Goal: Use online tool/utility: Utilize a website feature to perform a specific function

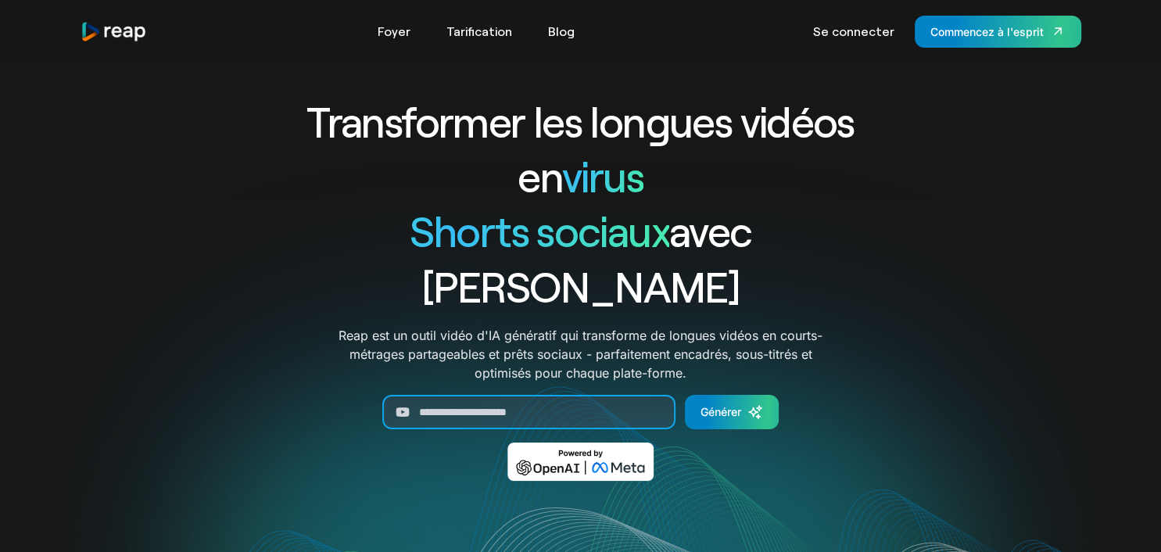
click at [552, 395] on input "Générer la forme" at bounding box center [528, 412] width 293 height 34
paste input "**********"
type input "**********"
click at [724, 403] on div "Générer" at bounding box center [720, 411] width 41 height 16
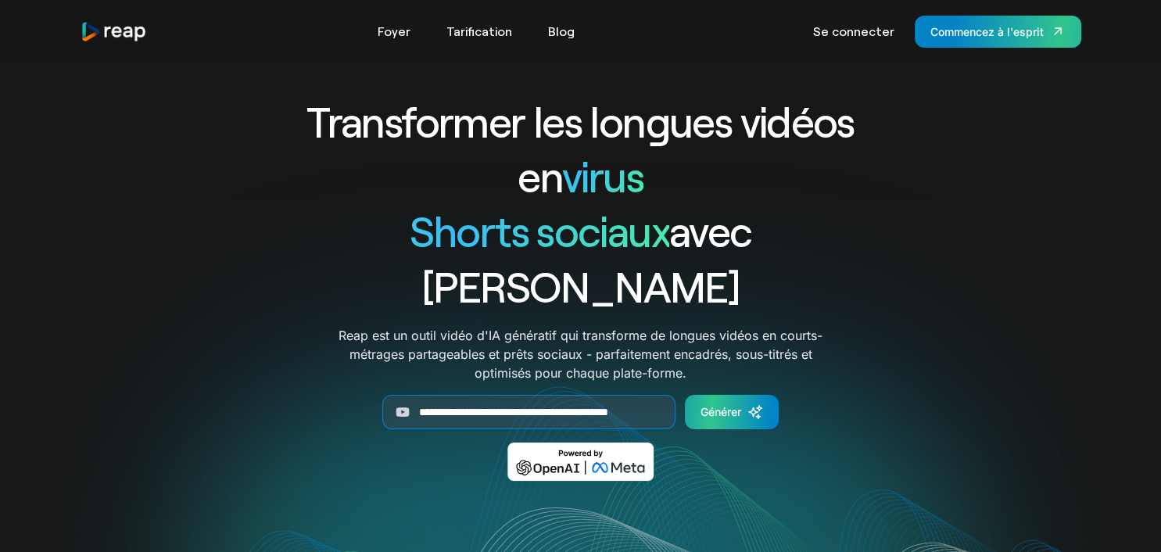
scroll to position [0, 29]
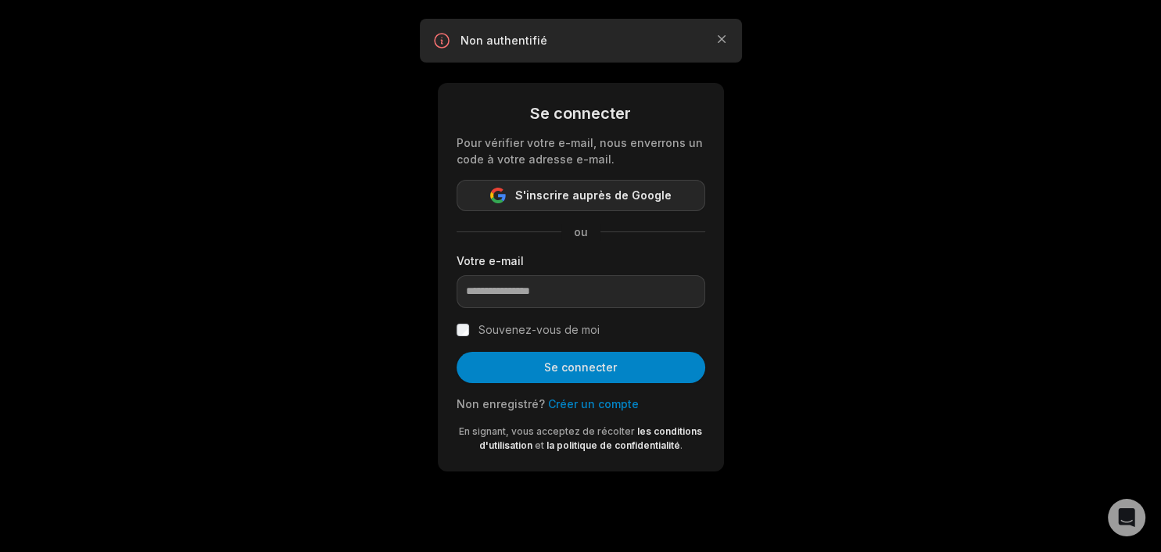
click at [617, 191] on span "S'inscrire auprès de Google" at bounding box center [593, 195] width 156 height 19
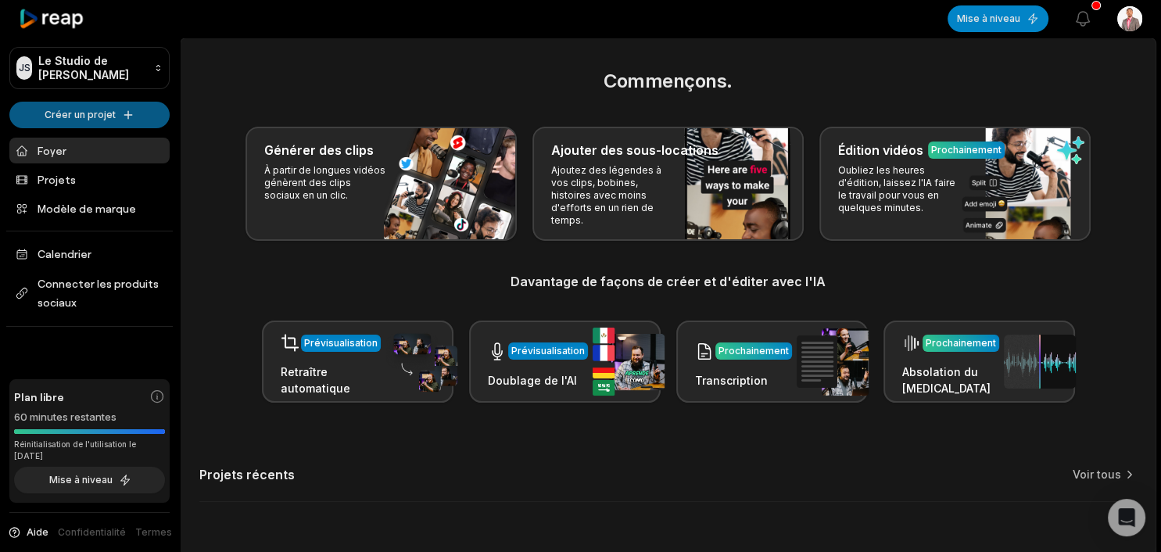
click at [102, 112] on html "JS Le Studio de Joel Créer un projet Foyer Projets Modèle de marque Calendrier …" at bounding box center [580, 276] width 1161 height 552
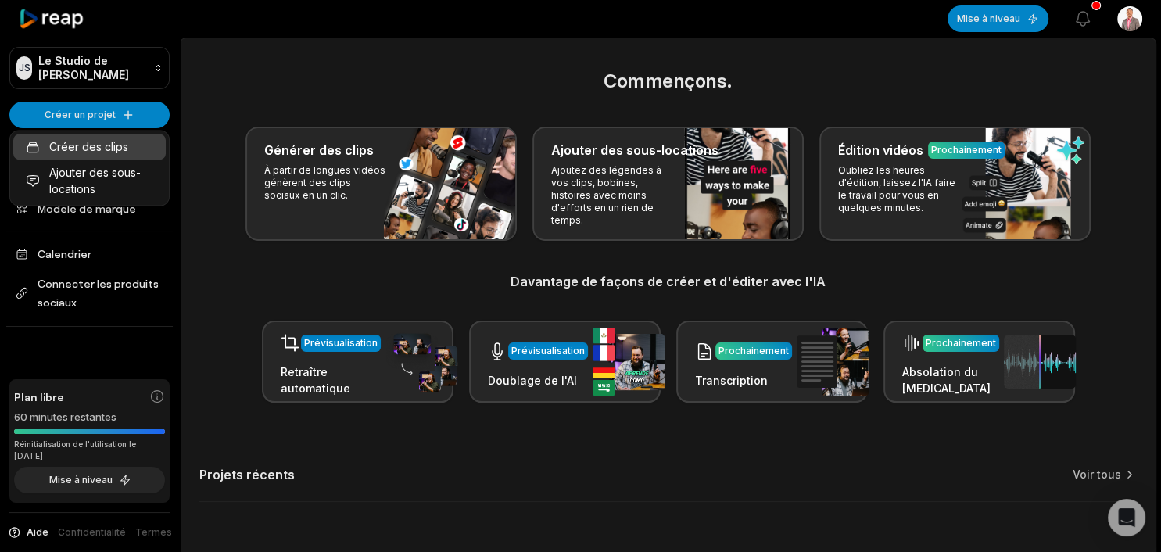
click at [89, 143] on link "Créer des clips" at bounding box center [89, 147] width 152 height 26
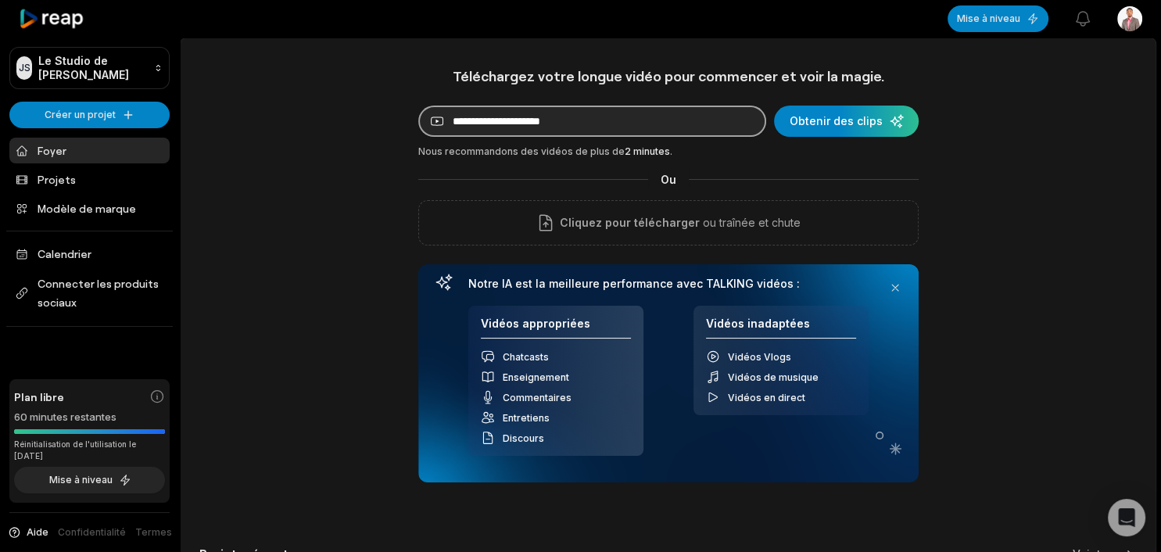
click at [533, 120] on input at bounding box center [592, 121] width 348 height 31
paste input "**********"
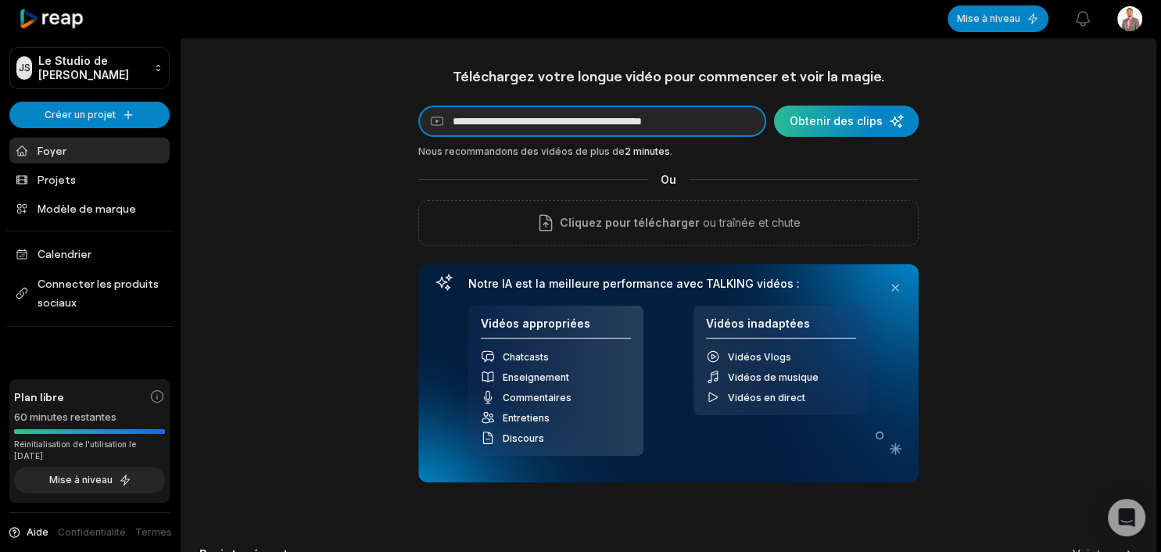
type input "**********"
click at [840, 126] on div "submit" at bounding box center [846, 121] width 145 height 31
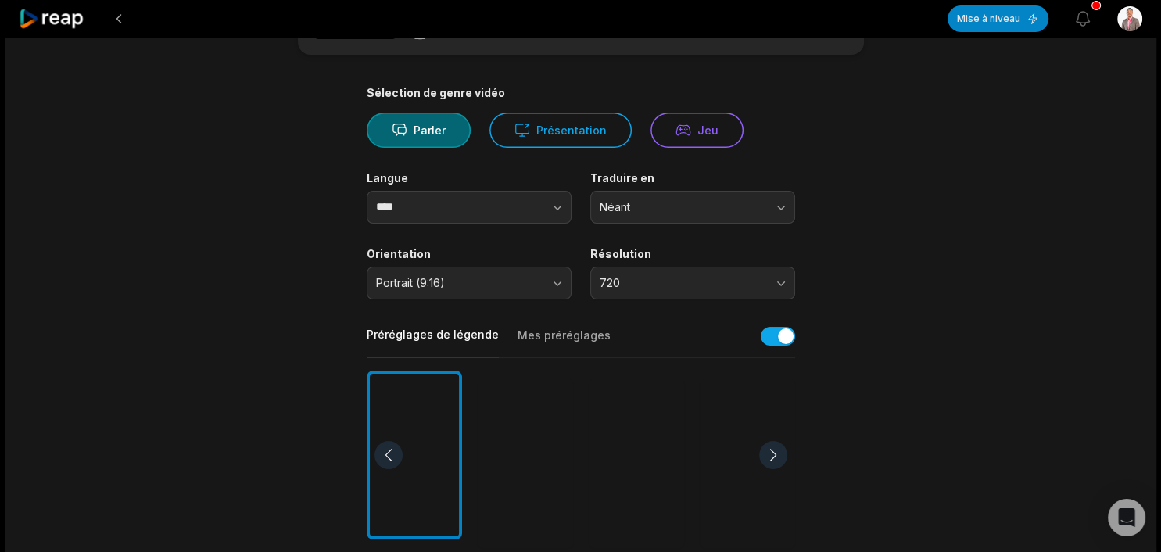
scroll to position [103, 0]
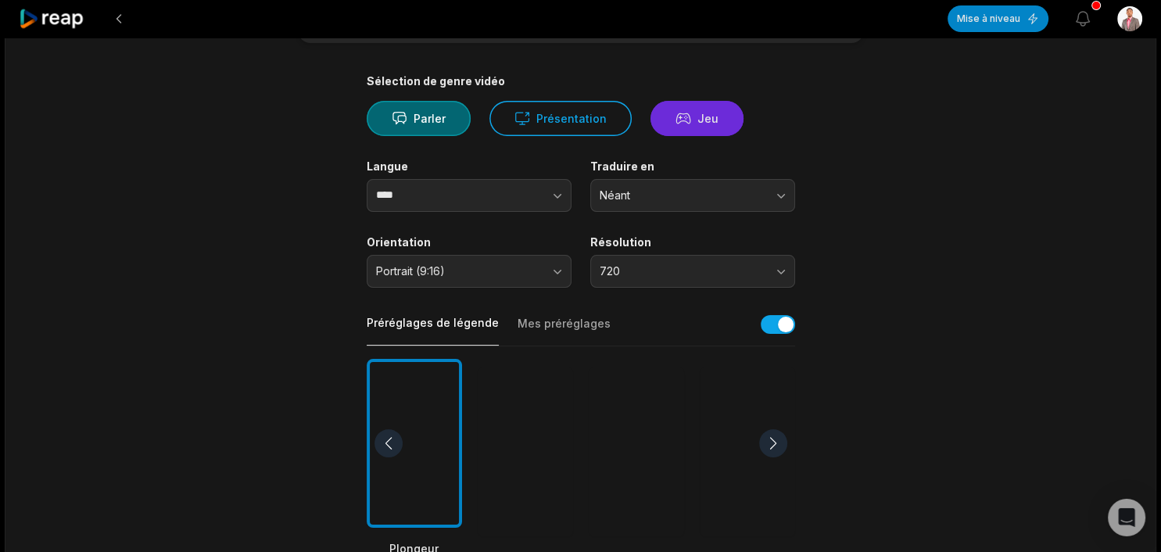
click at [680, 124] on icon at bounding box center [683, 118] width 16 height 16
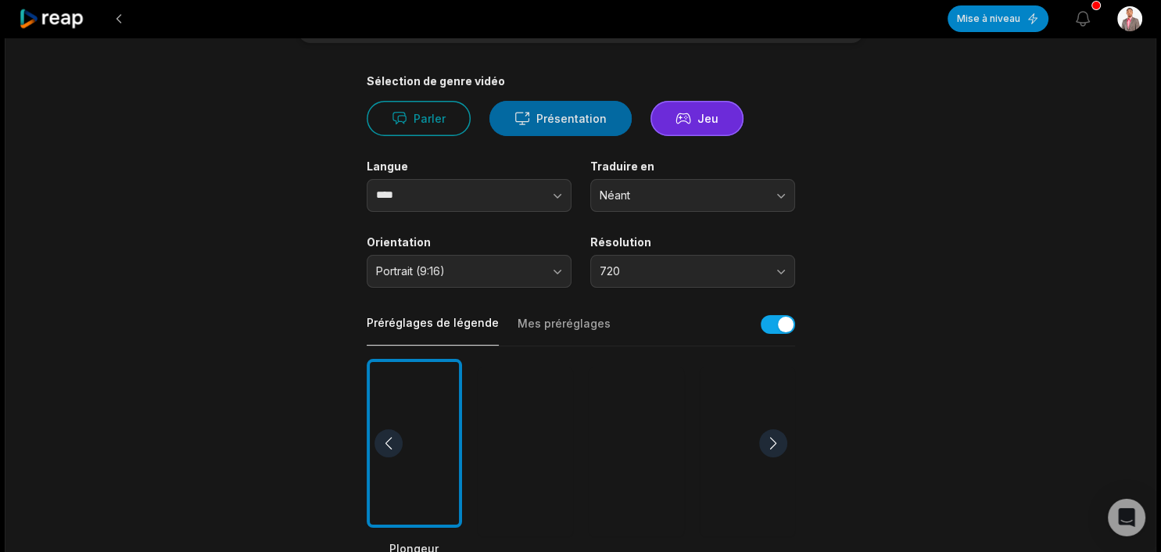
click at [580, 122] on button "Présentation" at bounding box center [560, 118] width 142 height 35
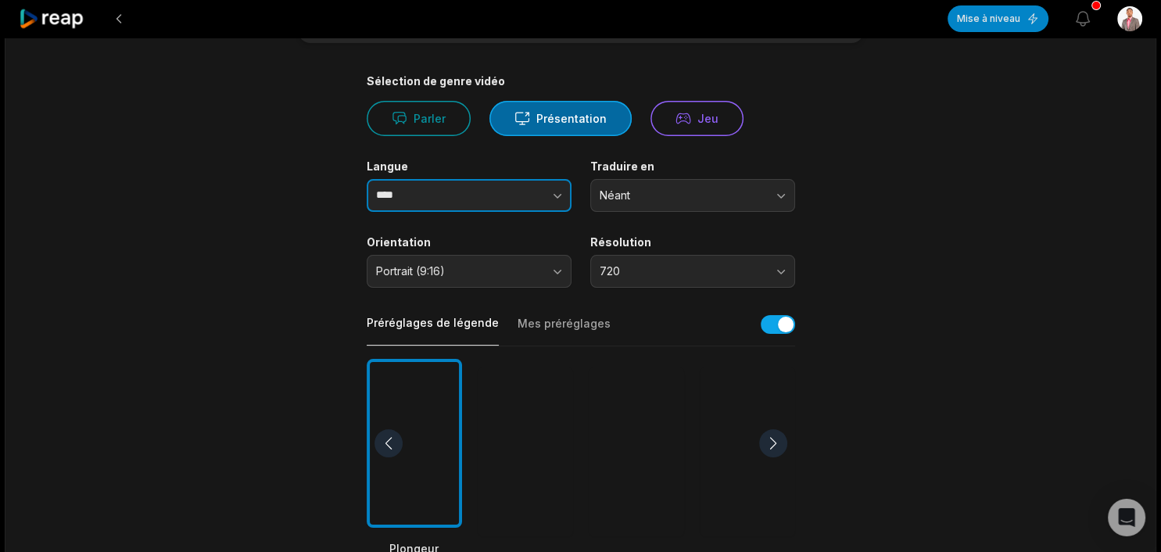
click at [546, 193] on button "button" at bounding box center [526, 195] width 89 height 33
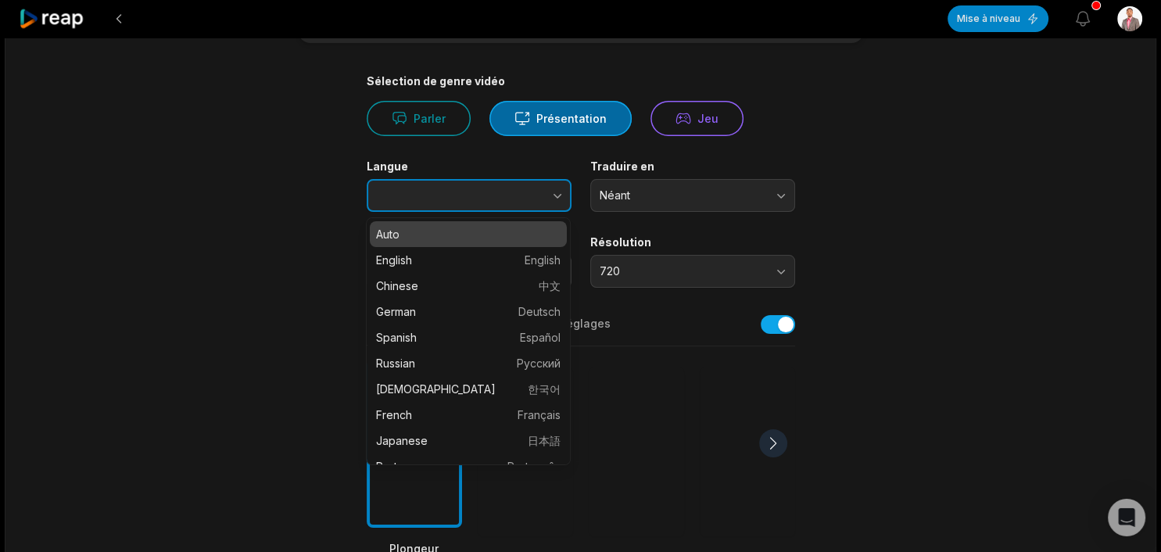
click at [558, 195] on icon "button" at bounding box center [558, 196] width 8 height 5
type input "****"
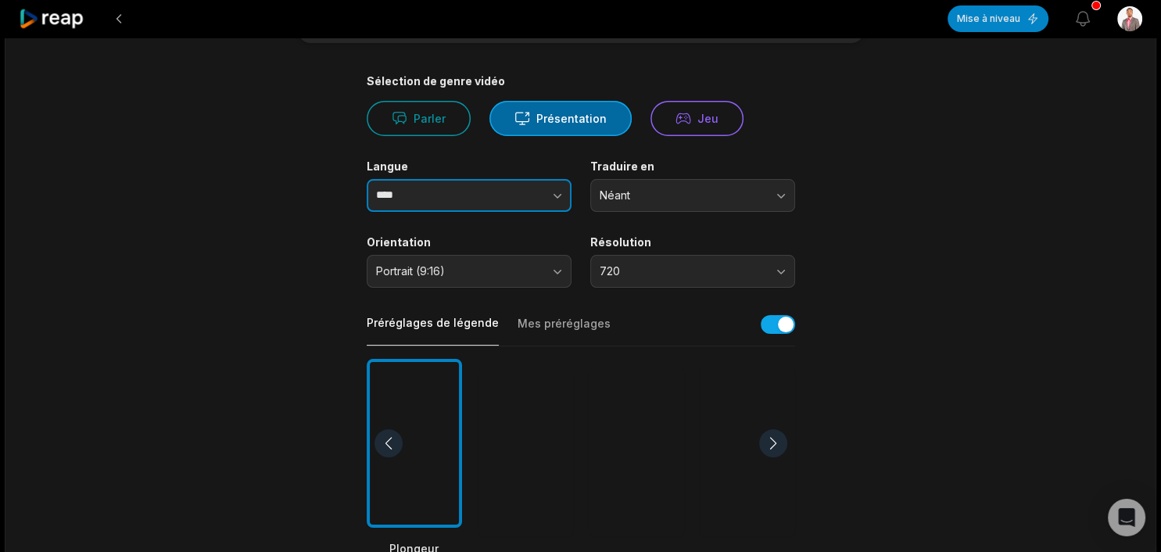
click at [558, 195] on icon "button" at bounding box center [558, 196] width 8 height 5
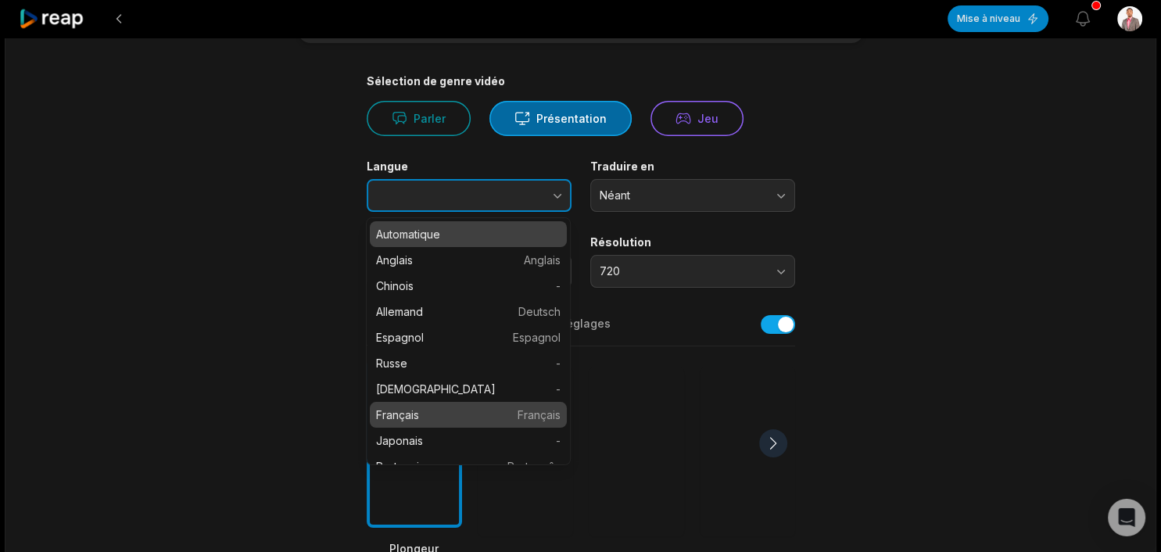
type input "******"
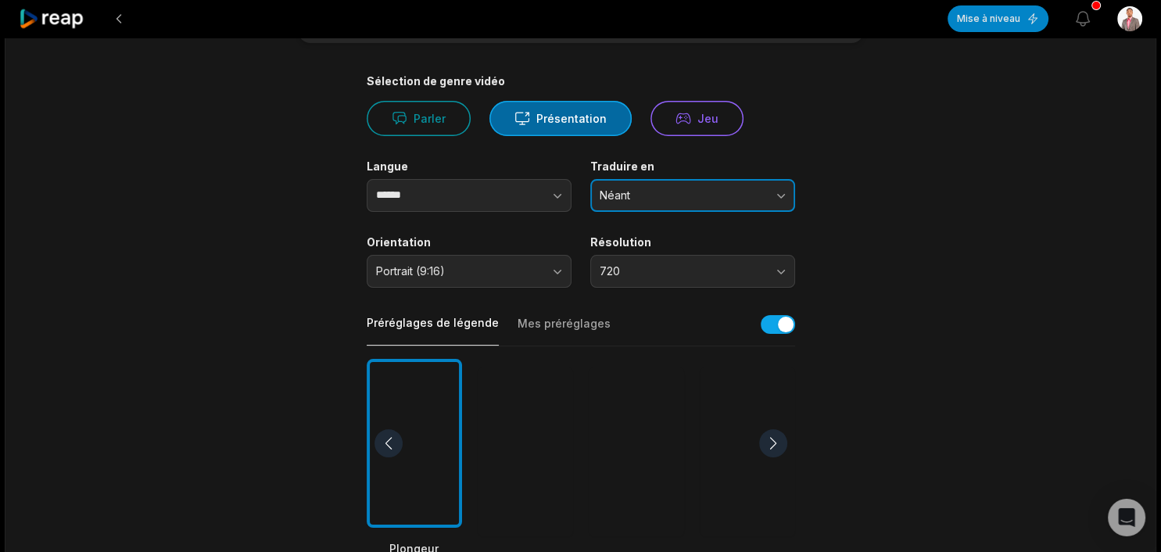
click at [678, 188] on span "Néant" at bounding box center [682, 195] width 164 height 14
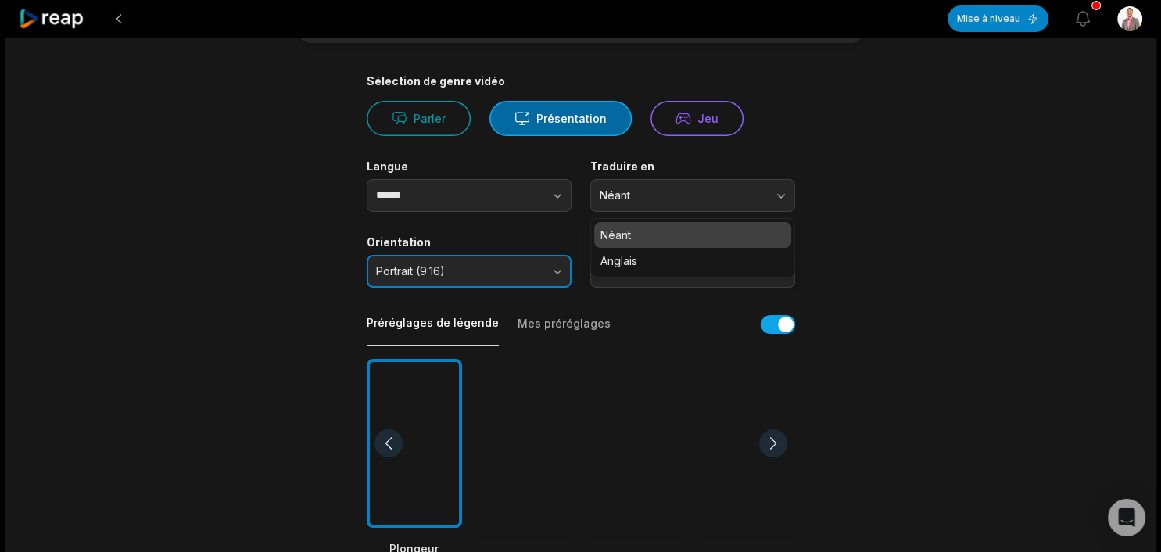
click at [549, 274] on button "Portrait (9:16)" at bounding box center [469, 271] width 205 height 33
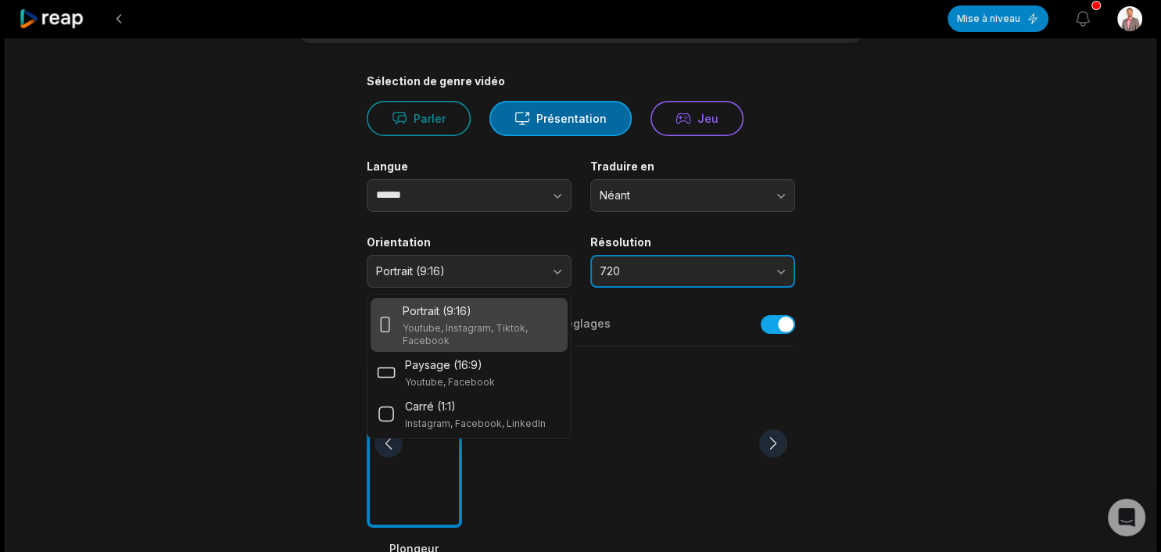
click at [761, 263] on button "720" at bounding box center [692, 271] width 205 height 33
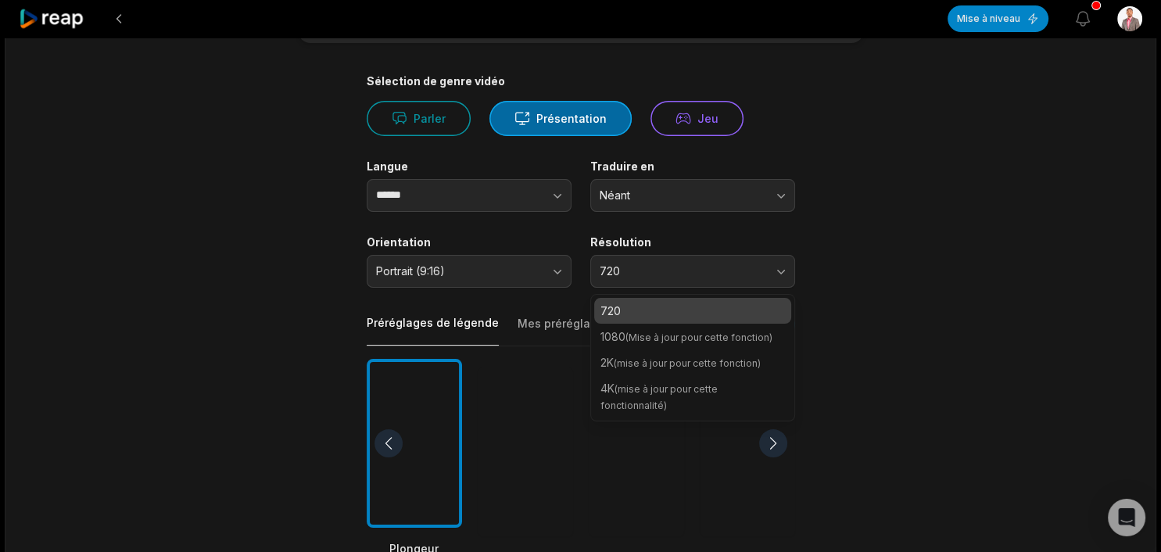
click at [718, 385] on span "(mise à jour pour cette fonctionnalité)" at bounding box center [658, 397] width 117 height 28
click at [778, 268] on button "720" at bounding box center [692, 271] width 205 height 33
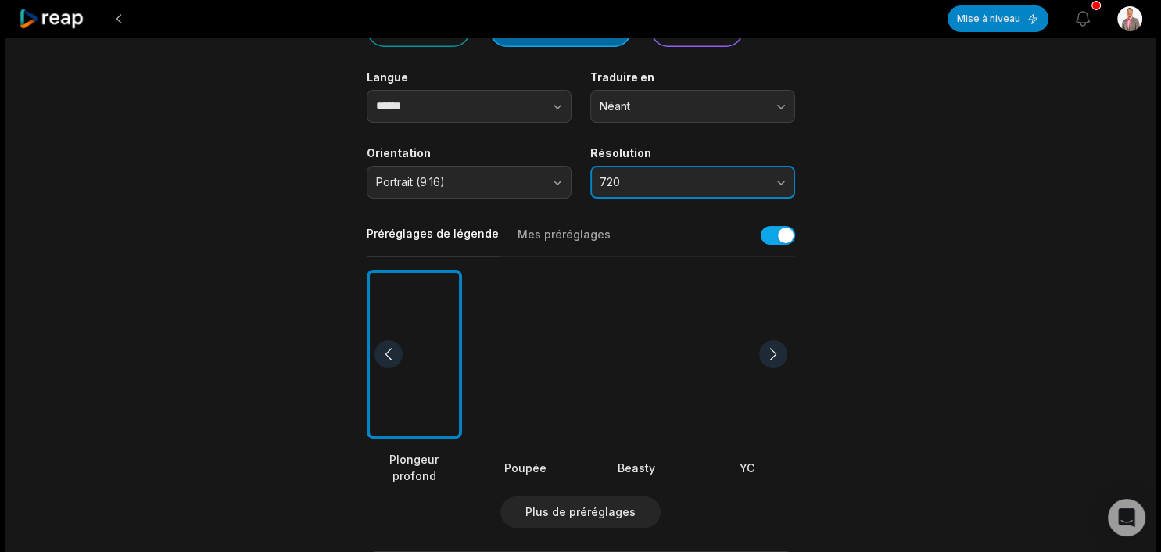
scroll to position [193, 0]
click at [771, 349] on div at bounding box center [773, 353] width 28 height 28
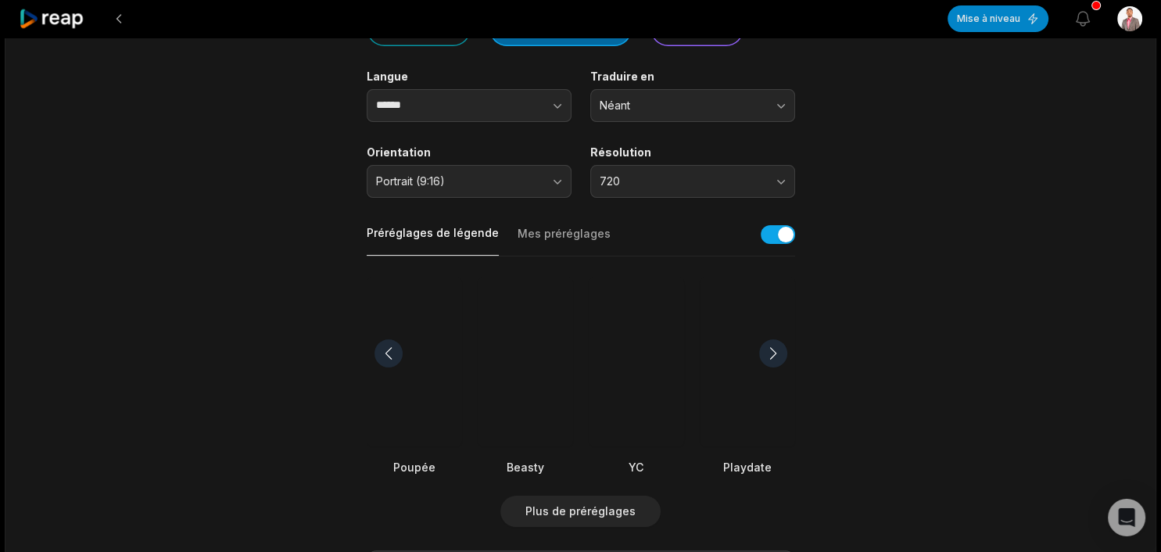
click at [771, 349] on div at bounding box center [773, 353] width 28 height 28
click at [663, 396] on div at bounding box center [636, 362] width 95 height 170
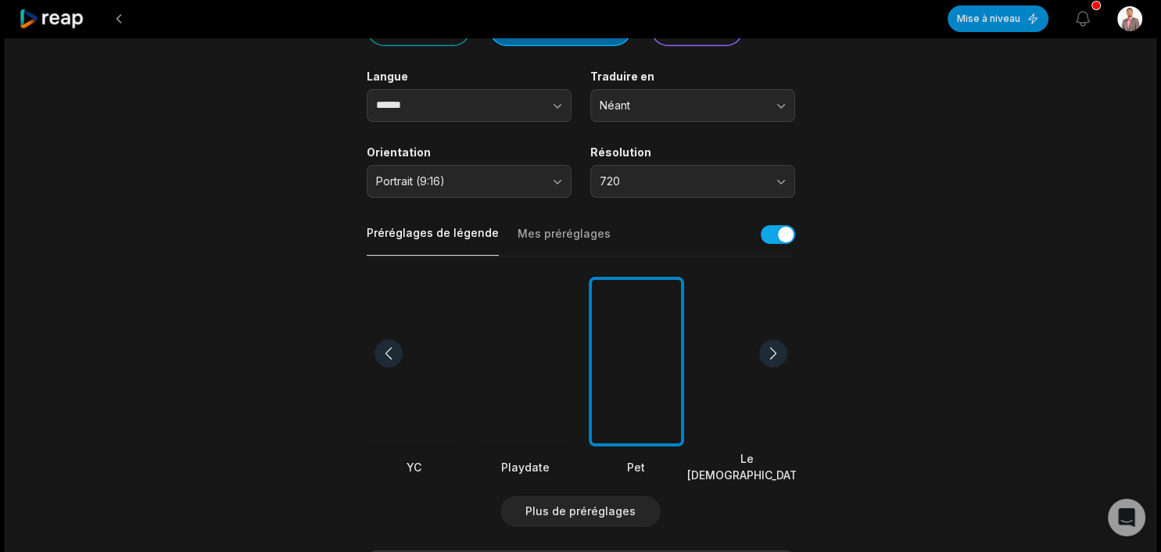
click at [769, 354] on div at bounding box center [773, 353] width 28 height 28
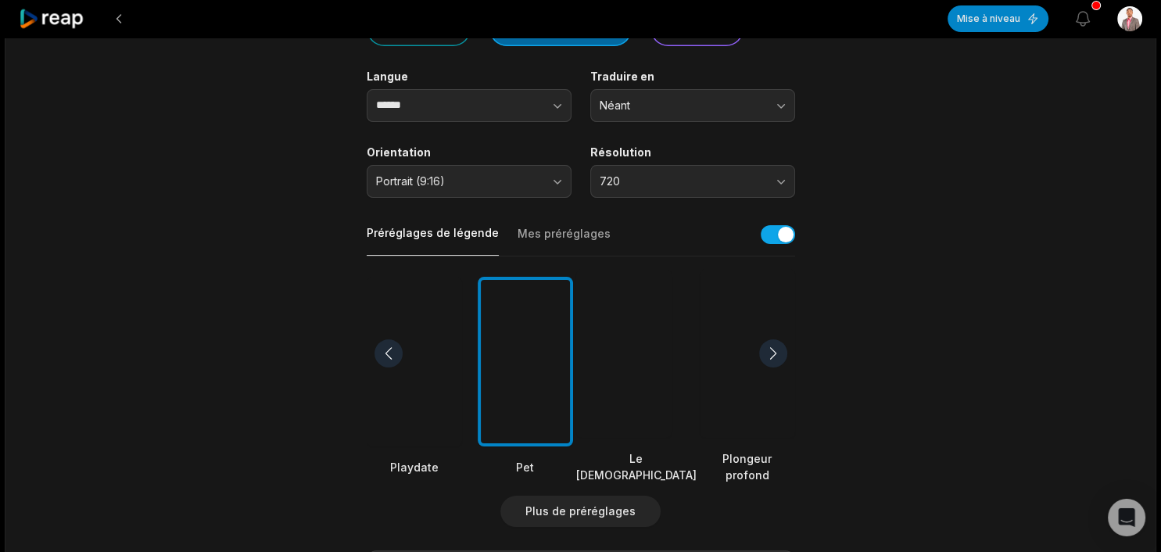
click at [769, 354] on div at bounding box center [773, 353] width 28 height 28
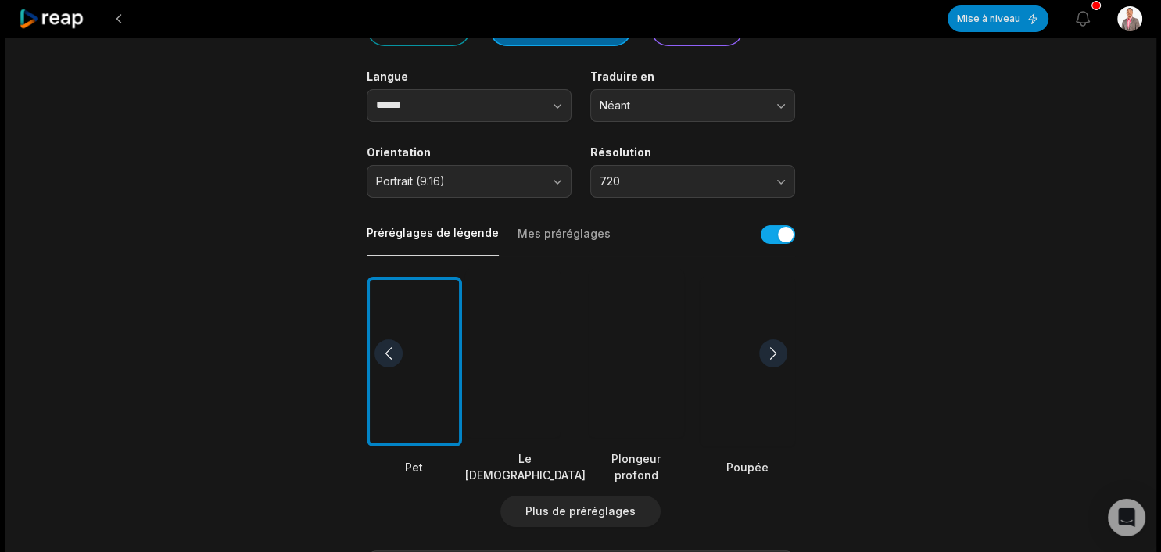
click at [769, 354] on div at bounding box center [773, 353] width 28 height 28
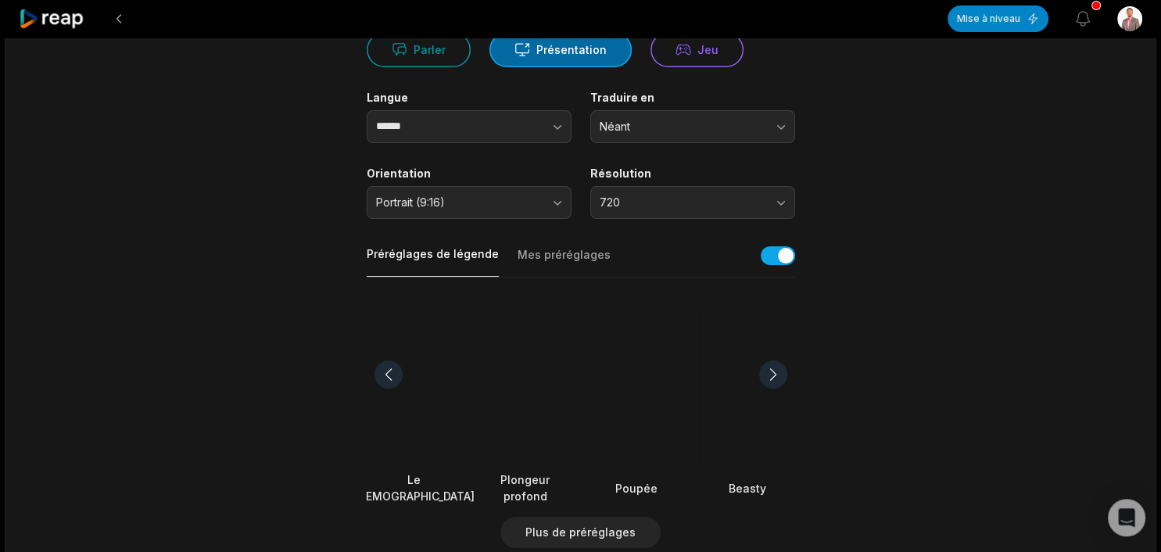
scroll to position [0, 0]
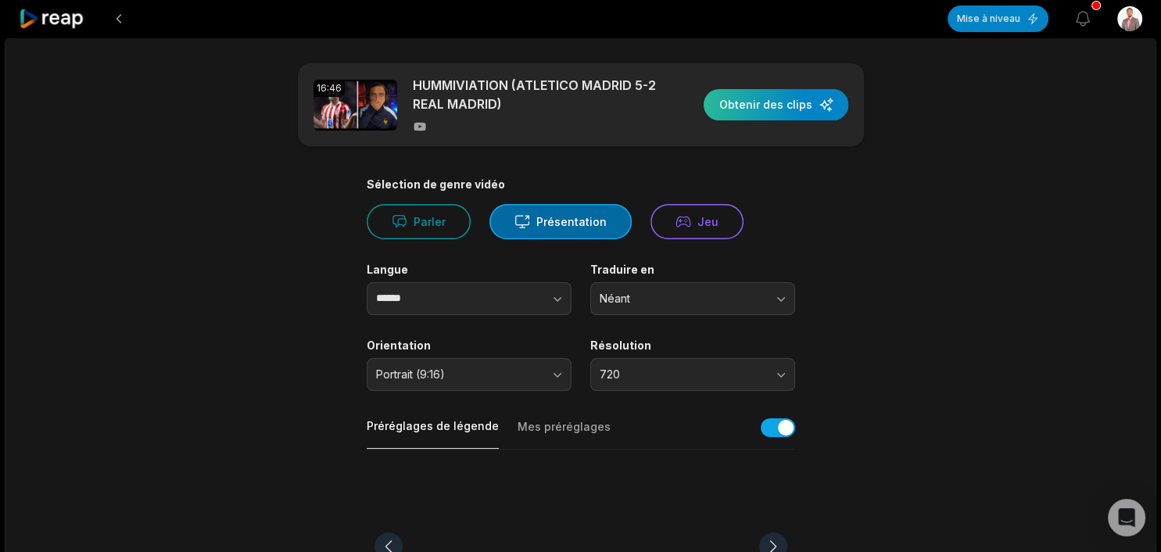
click at [783, 102] on div "button" at bounding box center [776, 104] width 145 height 31
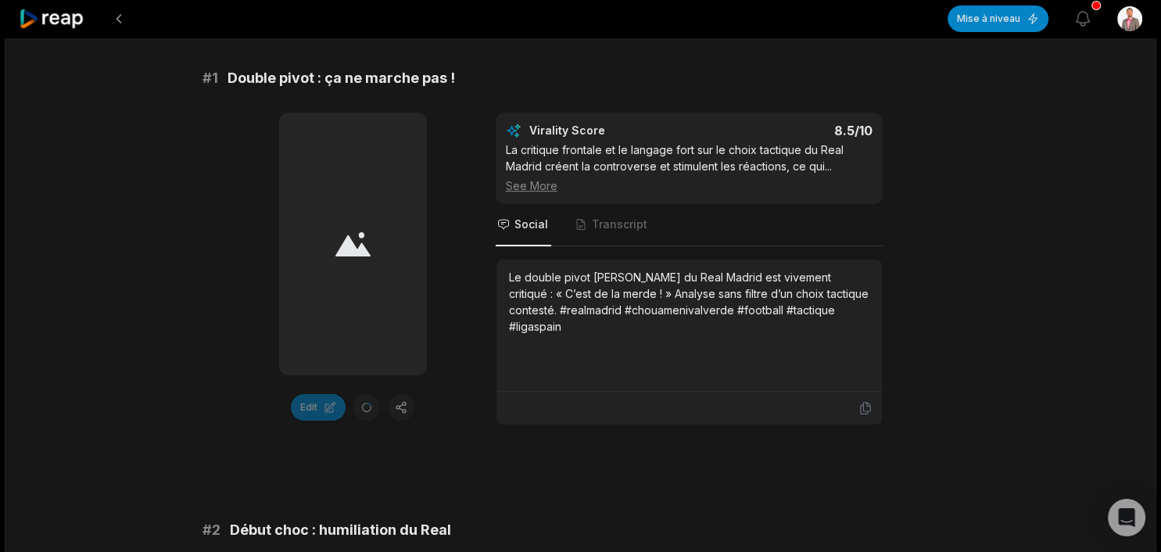
scroll to position [253, 0]
click at [374, 229] on div at bounding box center [353, 243] width 148 height 263
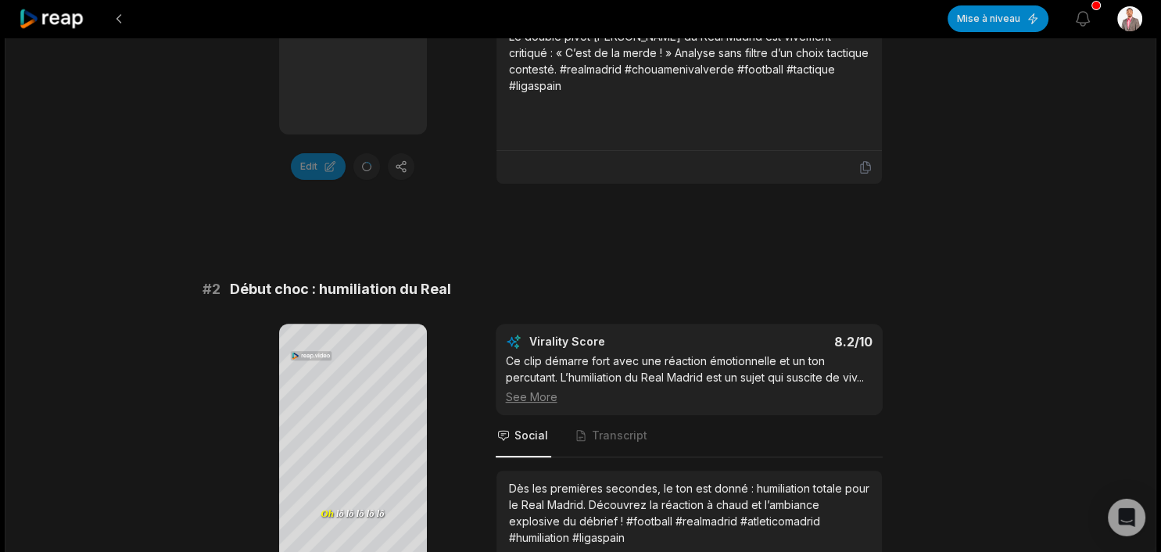
scroll to position [658, 0]
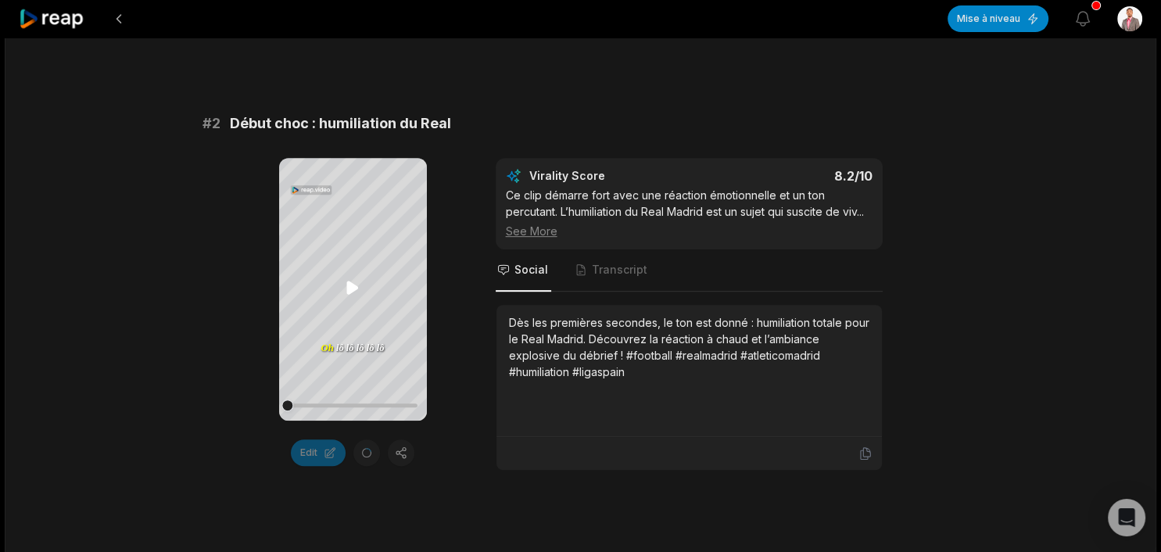
click at [349, 287] on icon at bounding box center [352, 287] width 12 height 13
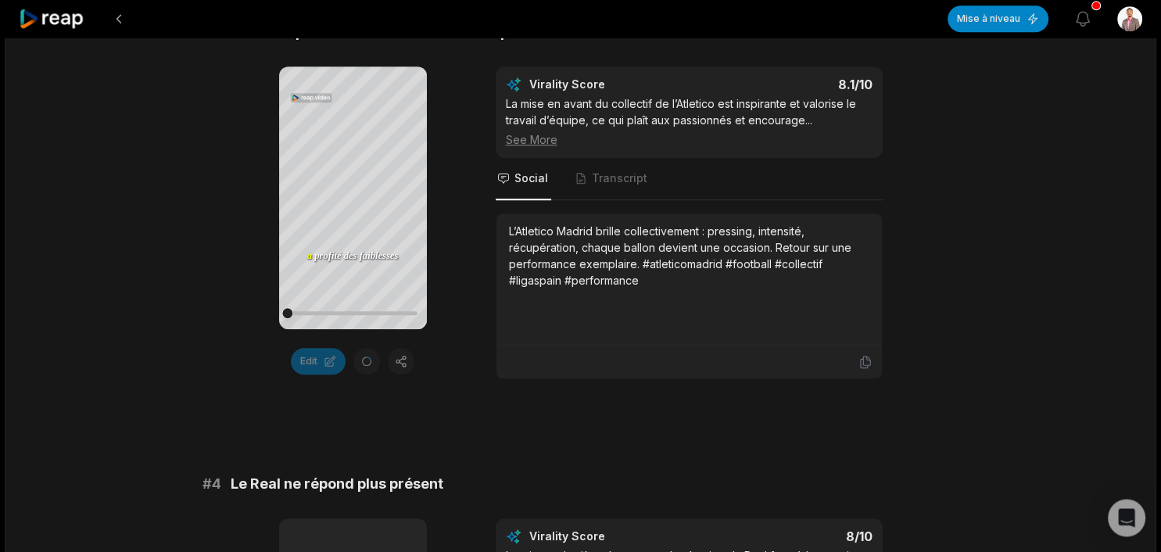
scroll to position [1145, 0]
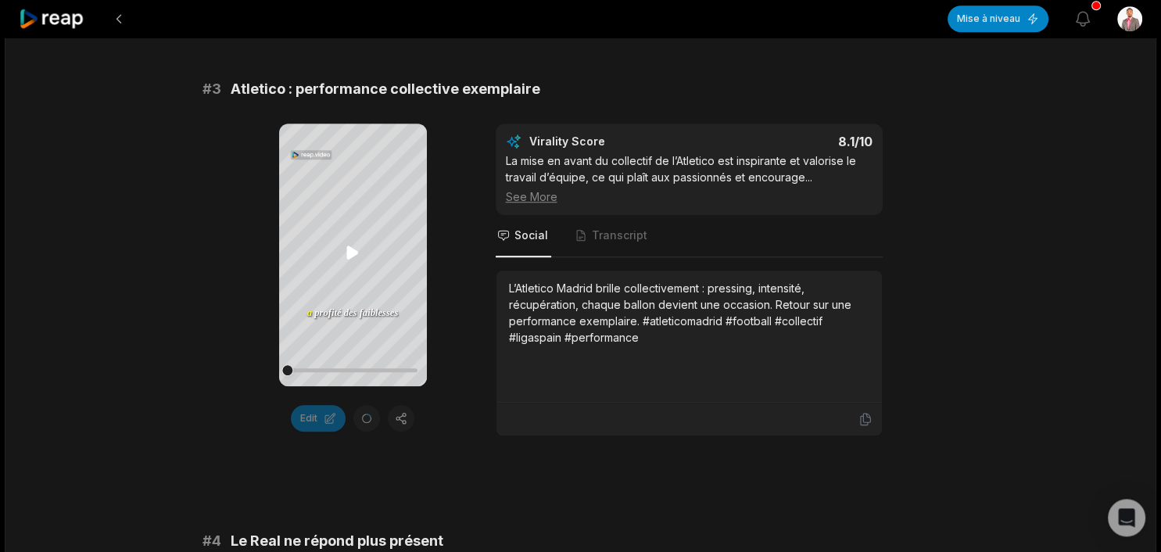
click at [353, 252] on icon at bounding box center [352, 251] width 12 height 13
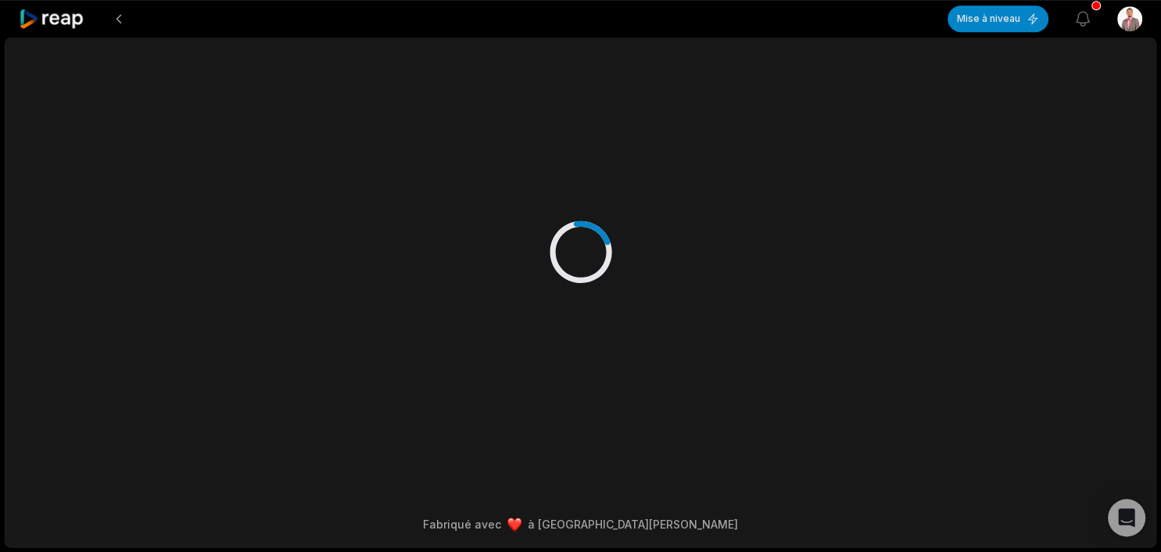
scroll to position [0, 0]
